Goal: Check status

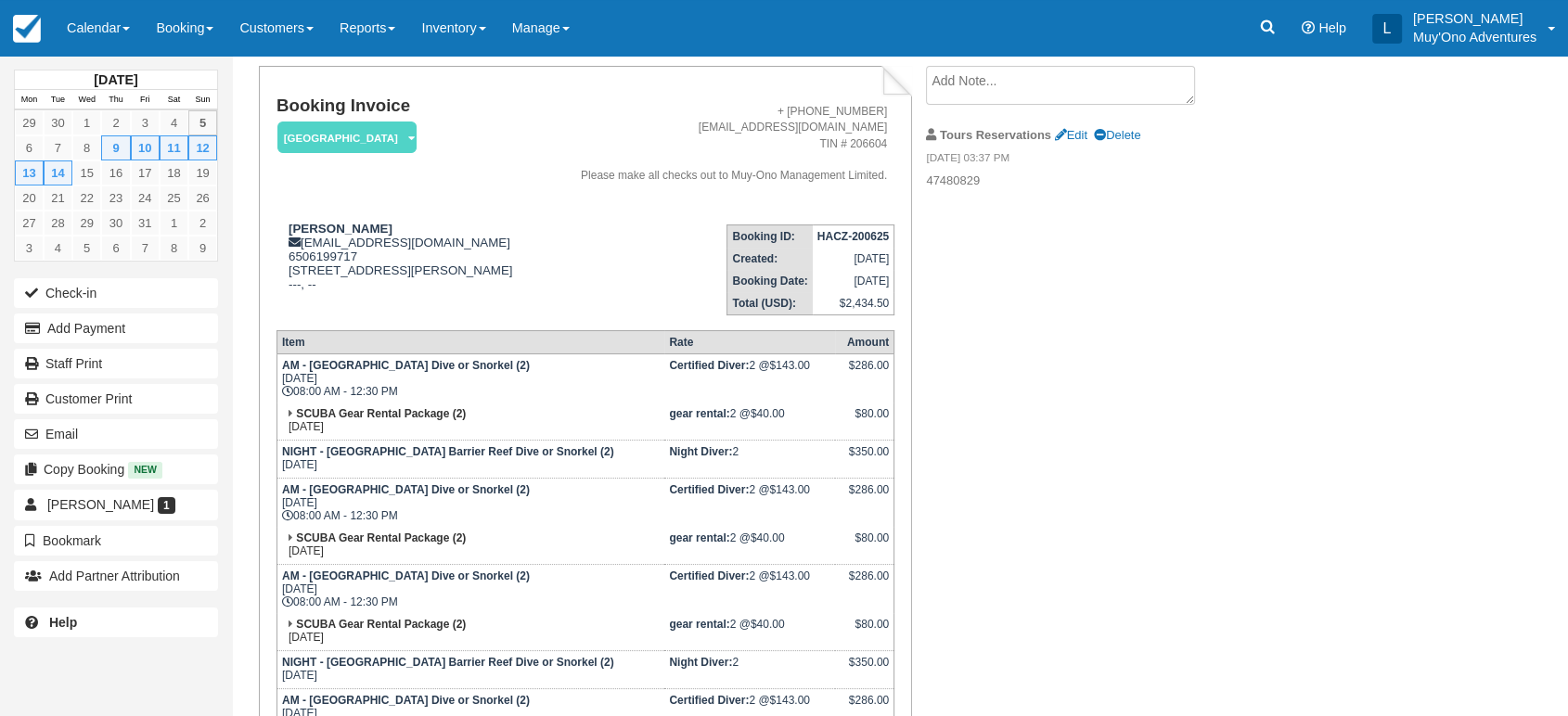
scroll to position [103, 0]
click at [859, 244] on strong "HACZ-200625" at bounding box center [854, 237] width 71 height 13
copy tbody "HACZ-200625"
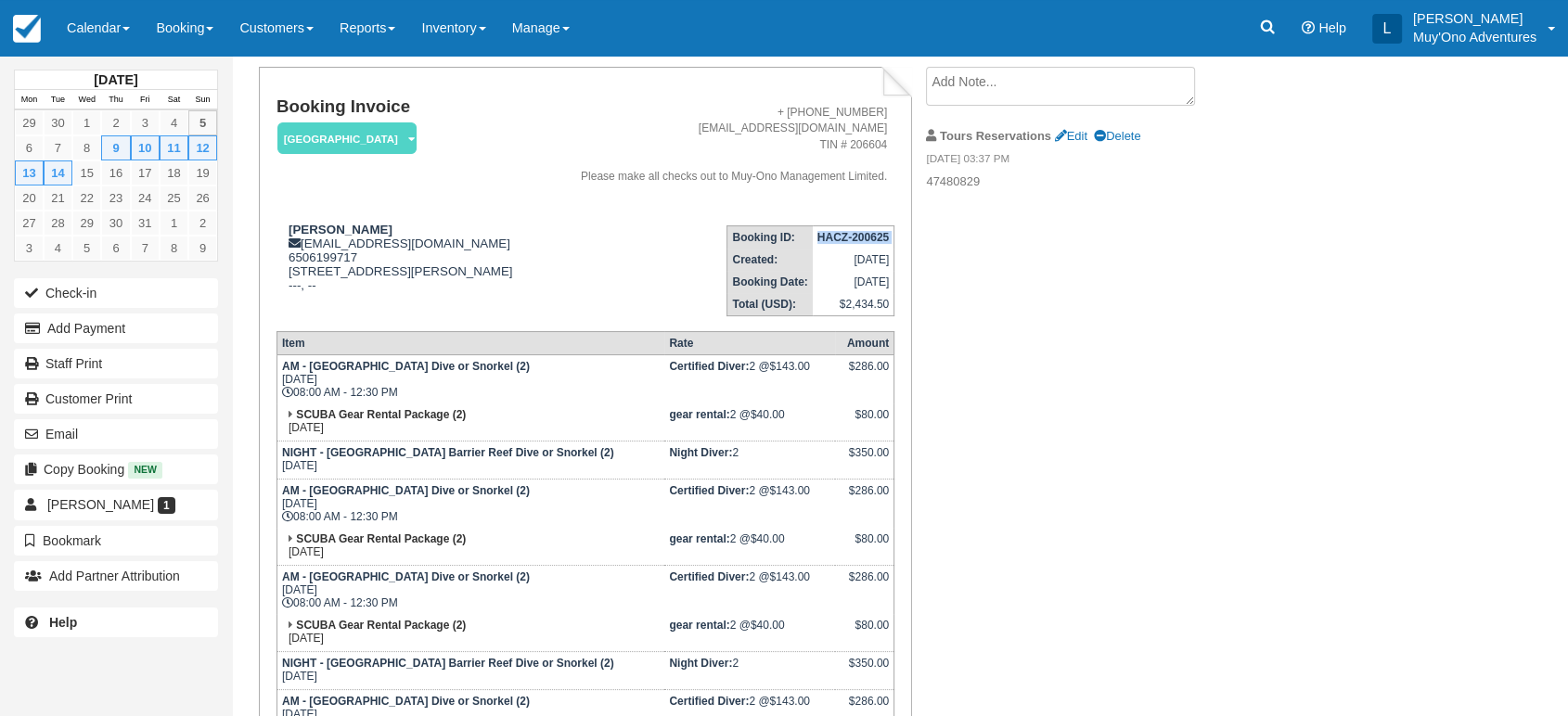
scroll to position [413, 0]
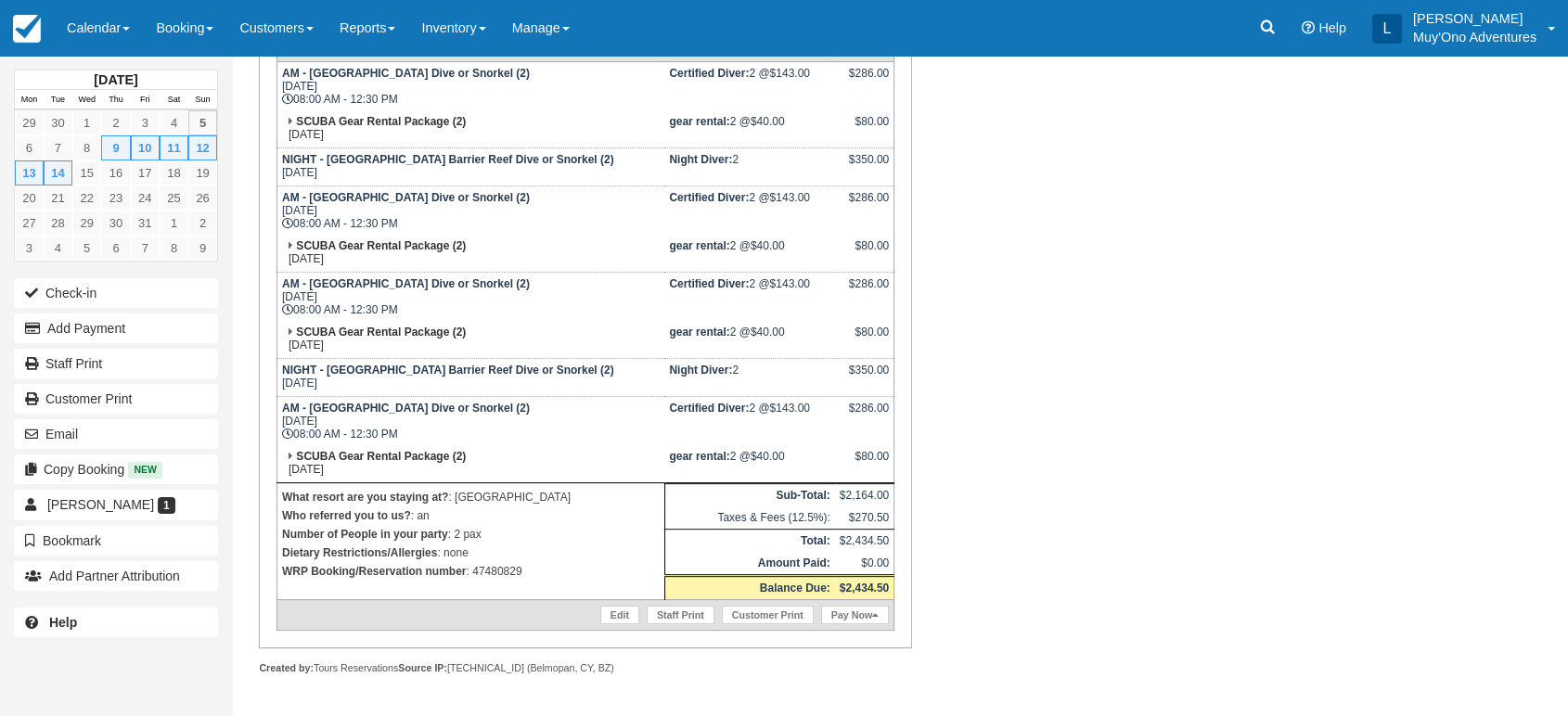
click at [505, 571] on p "WRP Booking/Reservation number : 47480829" at bounding box center [471, 571] width 378 height 19
copy p "47480829"
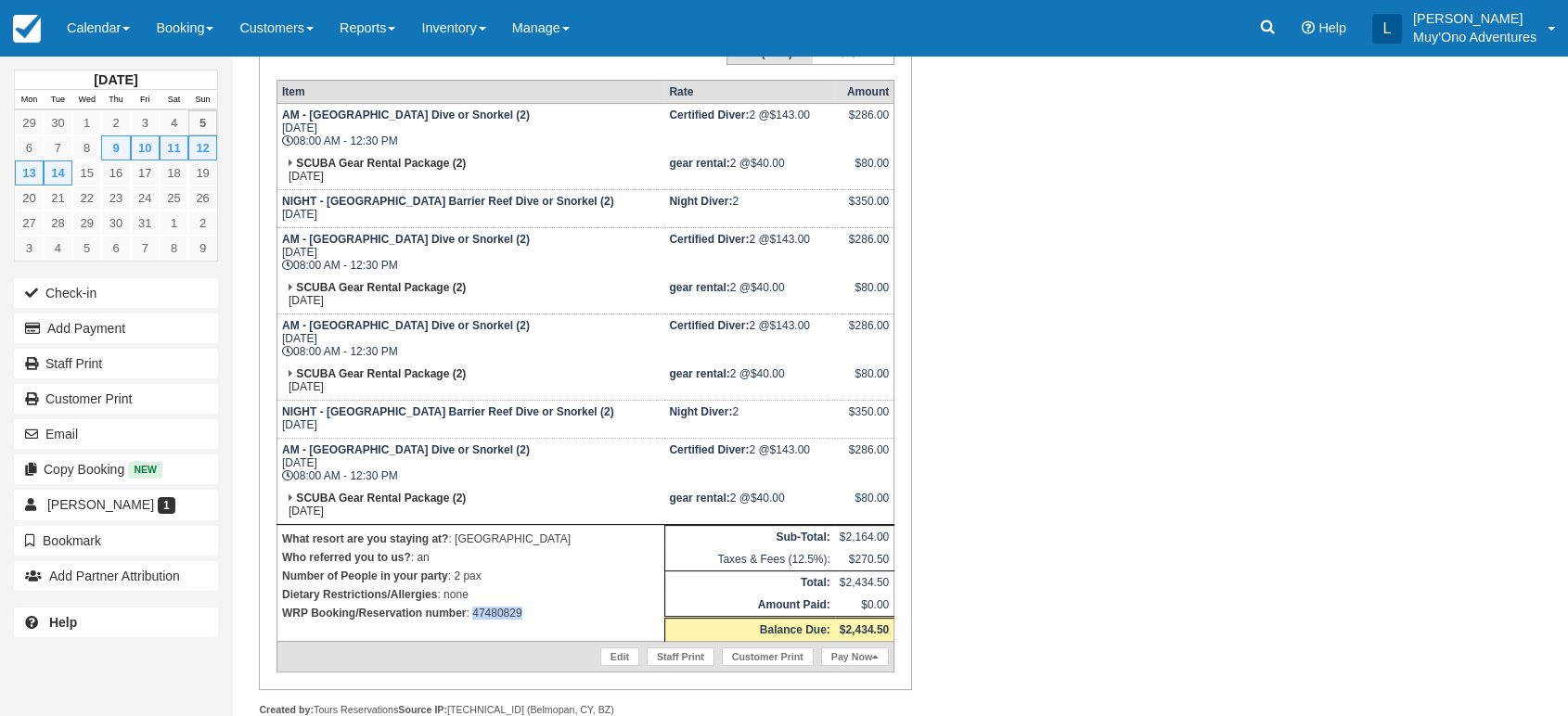
scroll to position [351, 0]
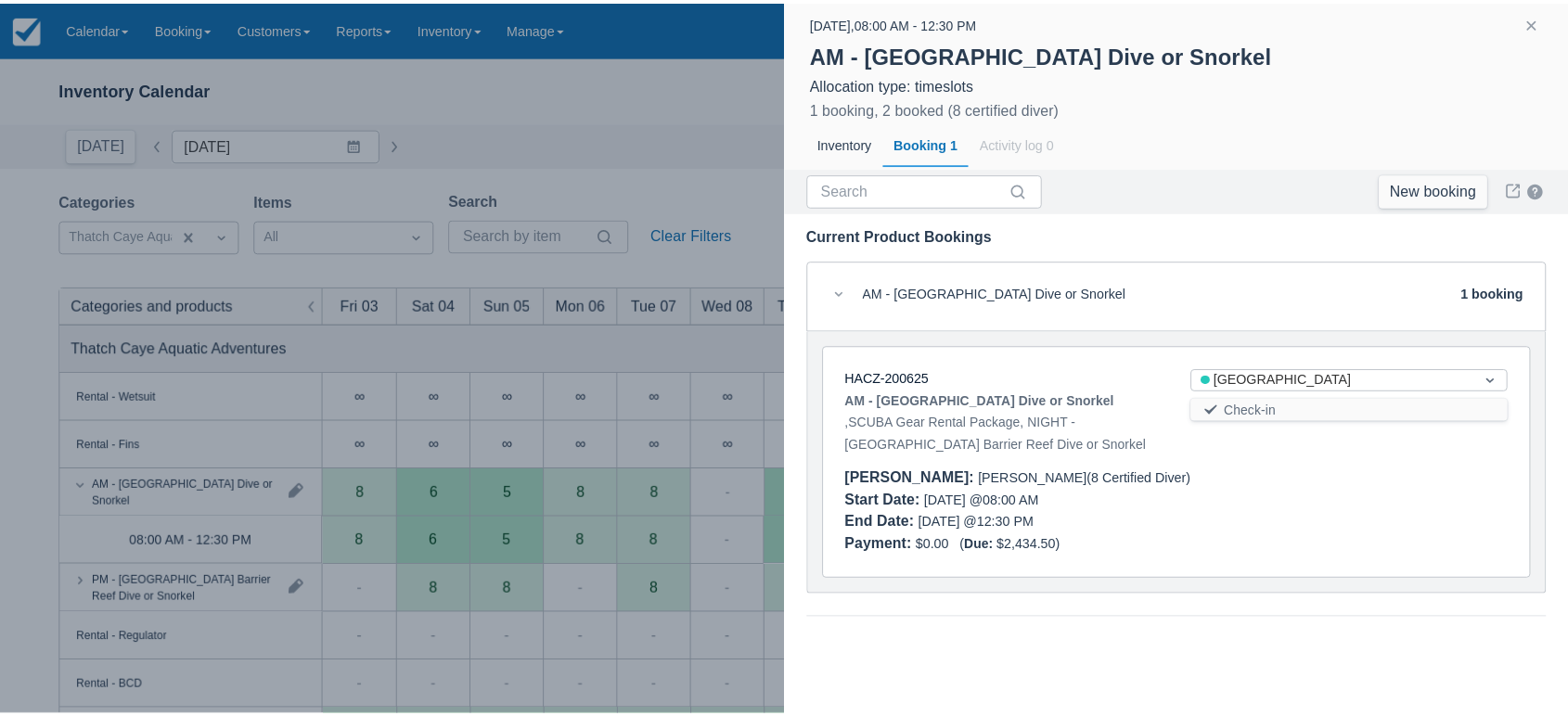
scroll to position [218, 0]
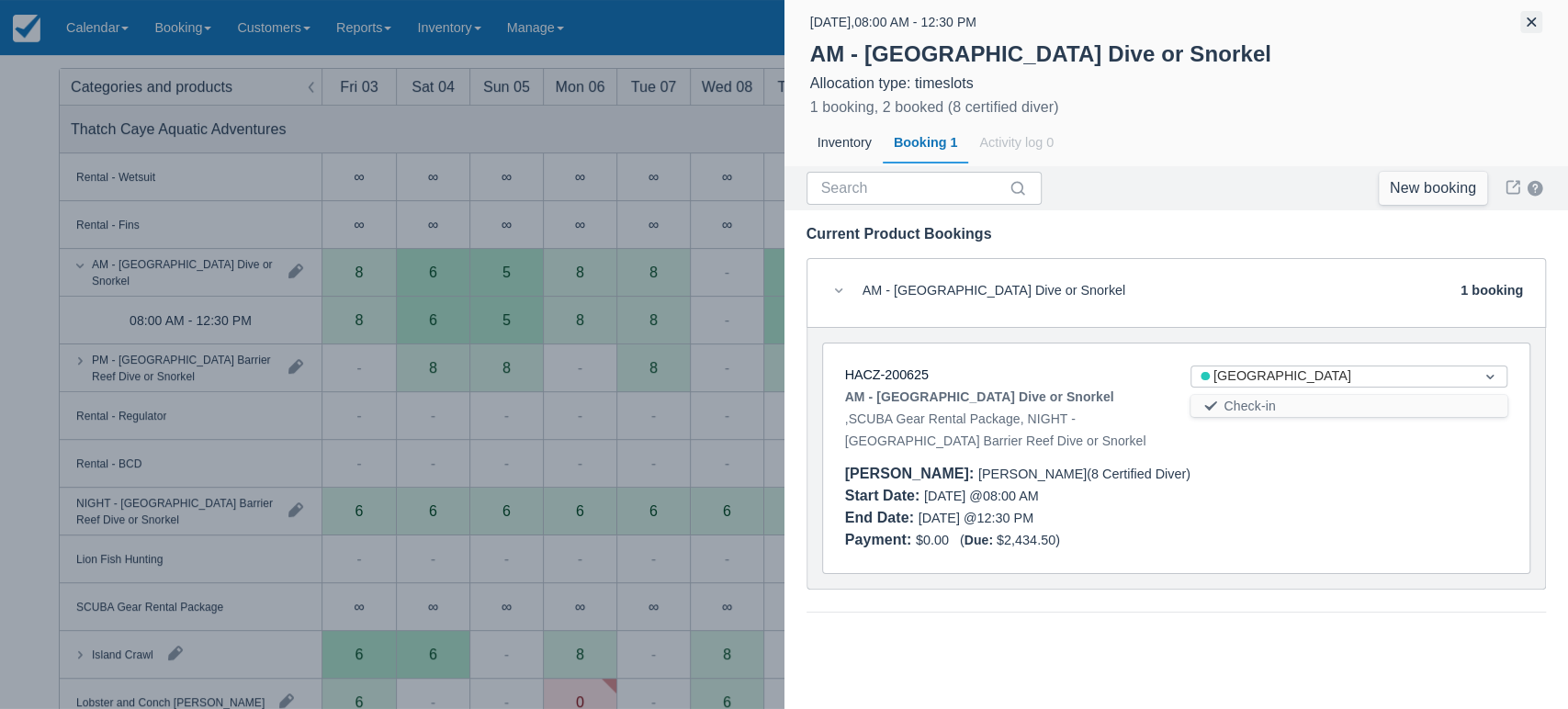
click at [1532, 23] on button "button" at bounding box center [1532, 21] width 22 height 22
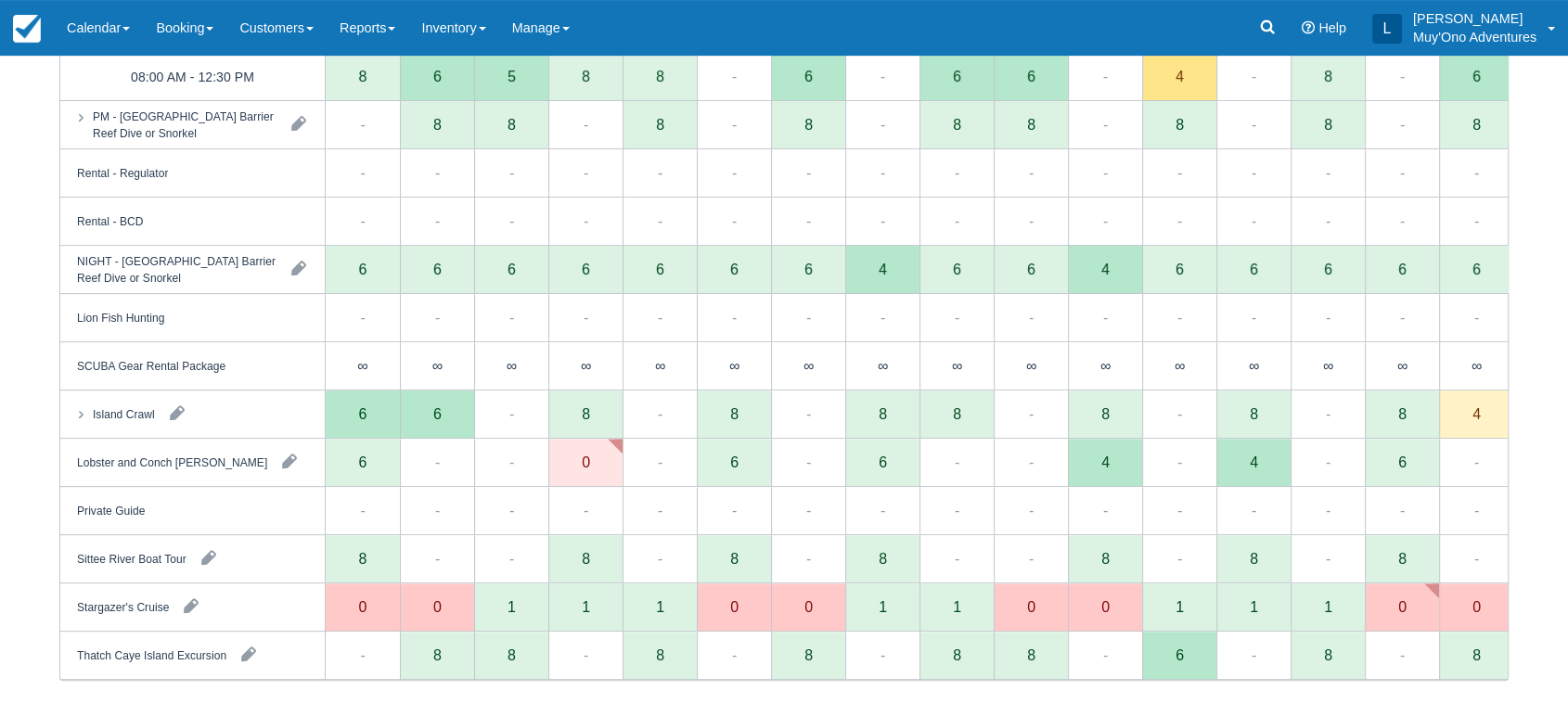
scroll to position [0, 0]
